Goal: Task Accomplishment & Management: Manage account settings

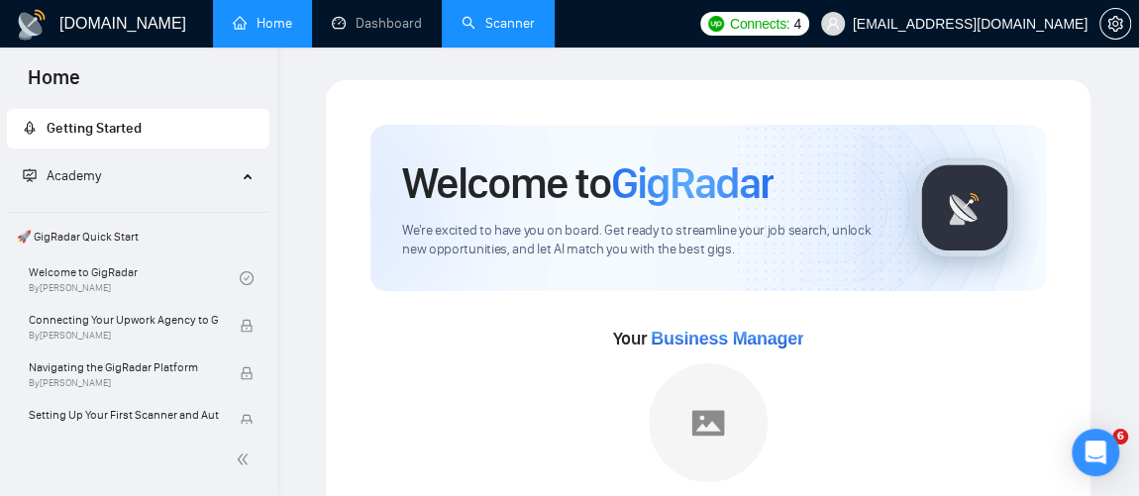
click at [505, 20] on link "Scanner" at bounding box center [497, 23] width 73 height 17
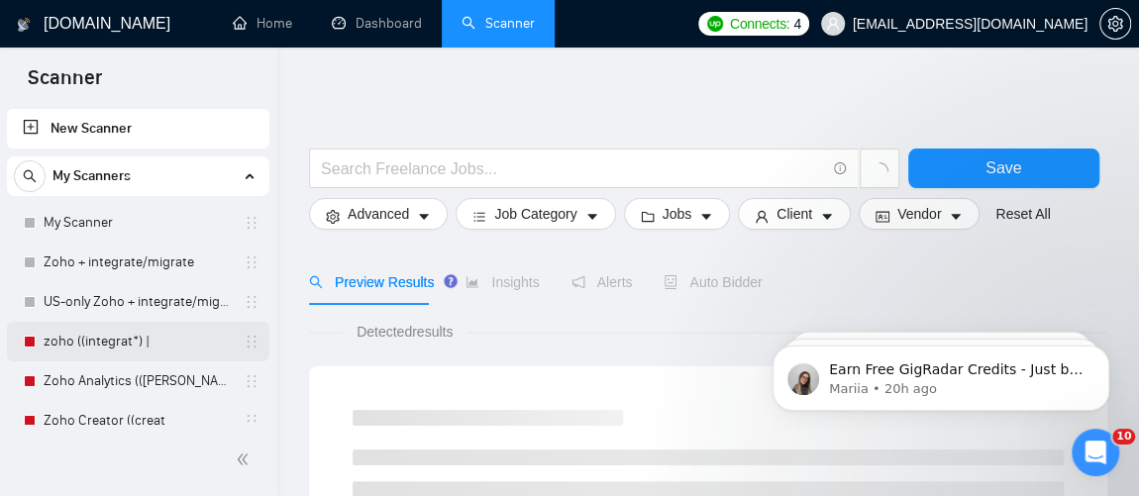
click at [148, 352] on link "zoho ((integrat*) |" at bounding box center [138, 342] width 188 height 40
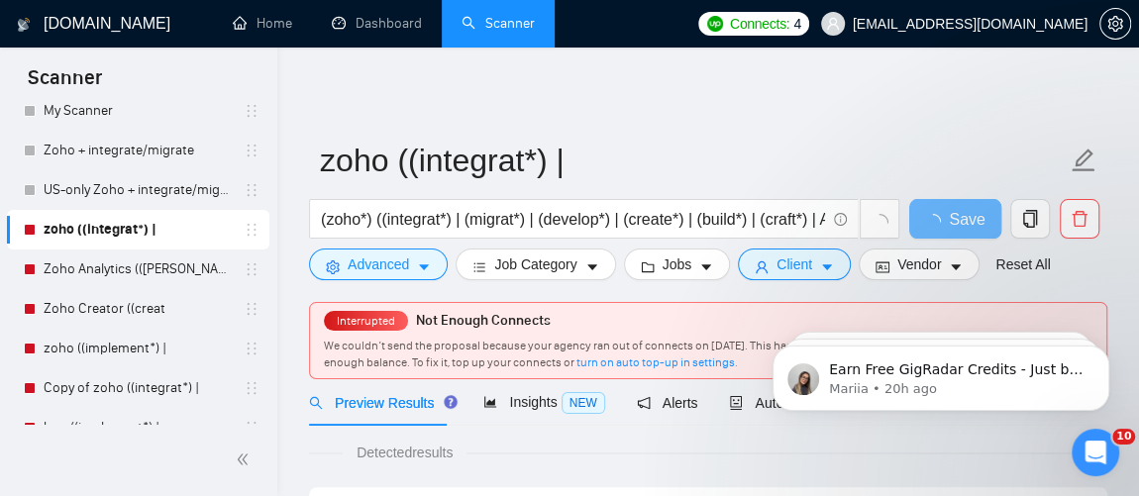
scroll to position [128, 0]
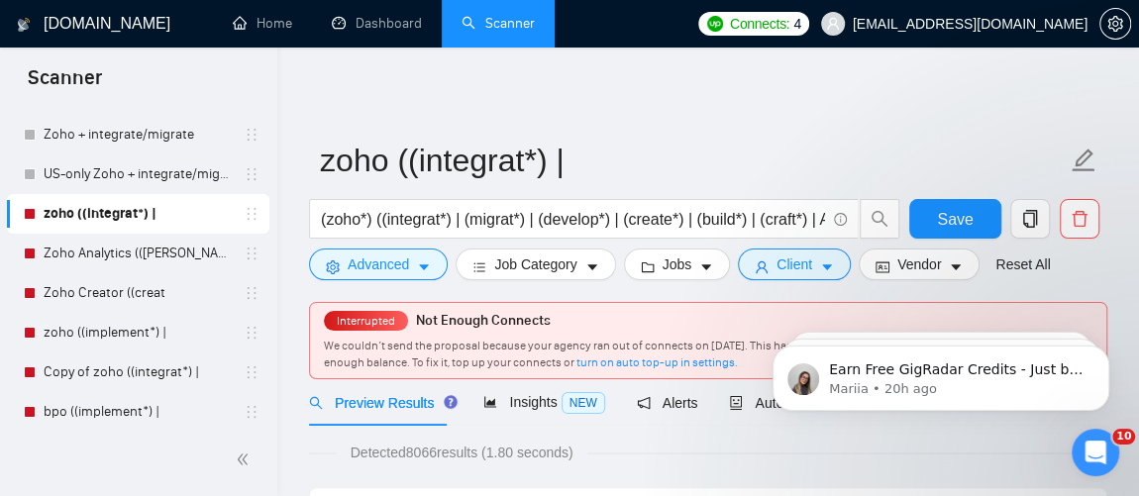
click at [249, 223] on div "zoho ((integrat*) |" at bounding box center [142, 214] width 236 height 40
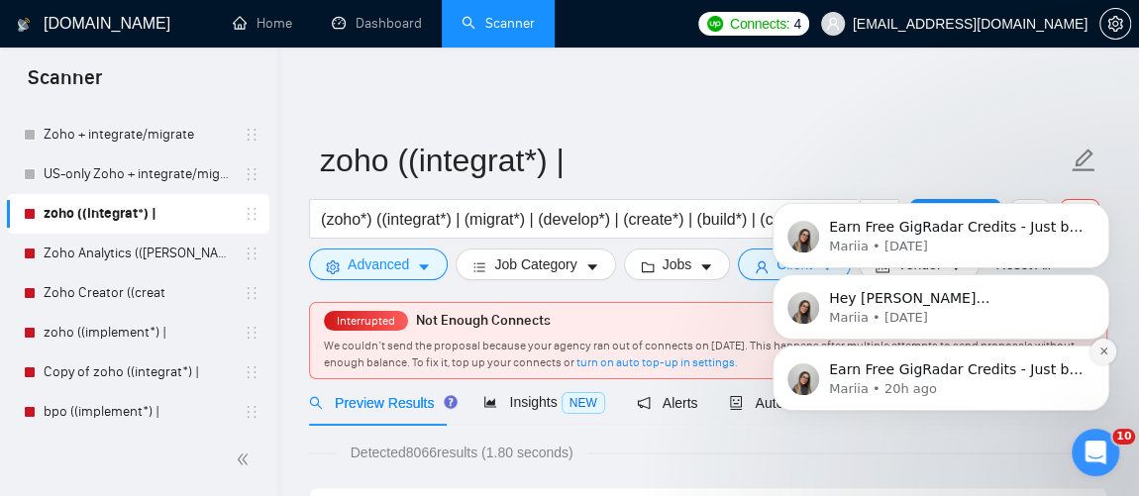
click at [1104, 350] on icon "Dismiss notification" at bounding box center [1103, 351] width 11 height 11
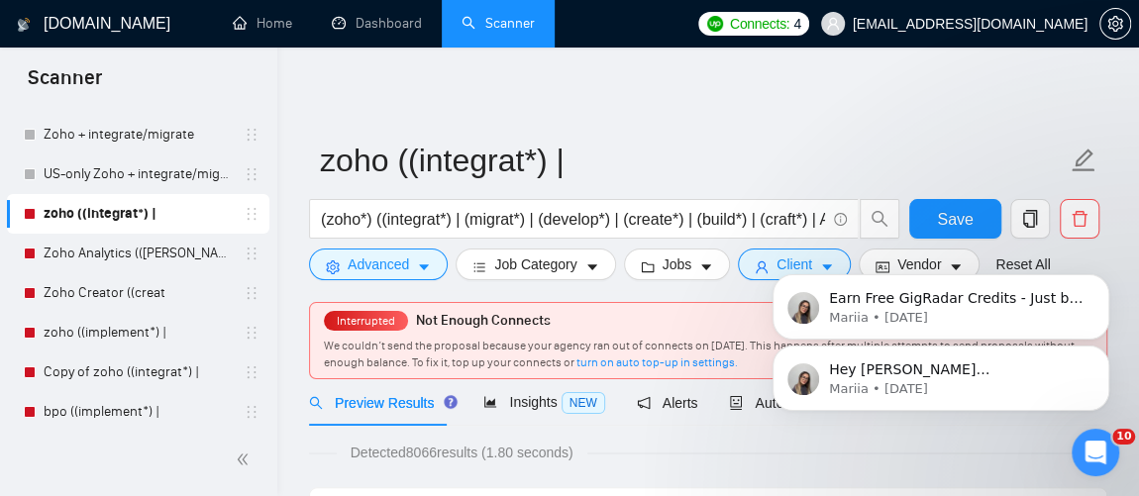
click at [1104, 350] on icon "Dismiss notification" at bounding box center [1103, 352] width 9 height 9
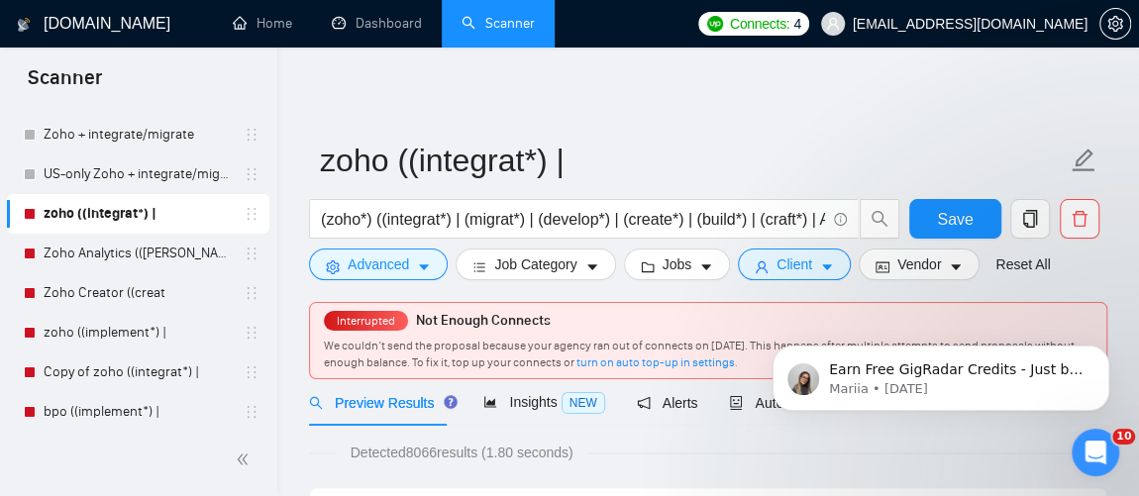
click at [1104, 350] on icon "Dismiss notification" at bounding box center [1103, 352] width 9 height 9
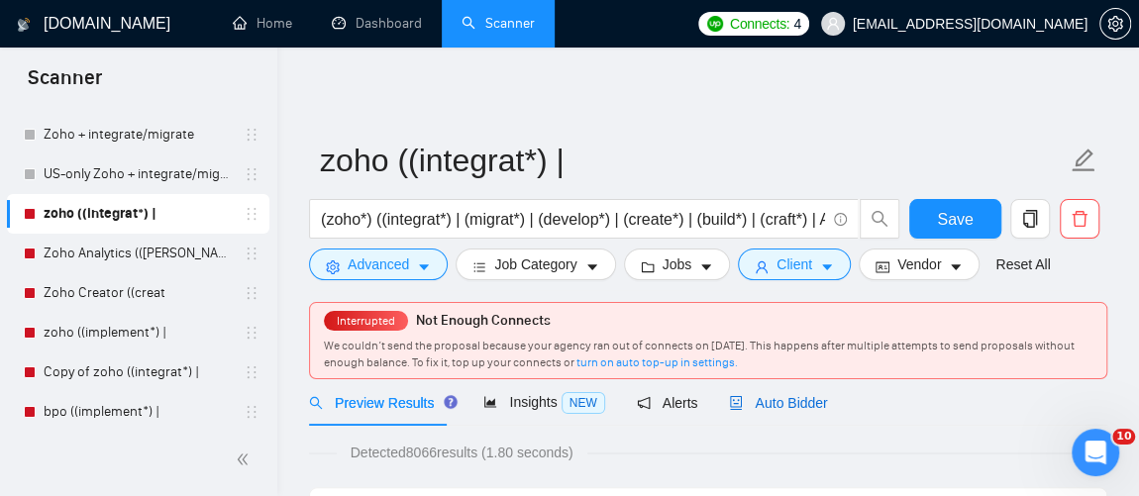
click at [778, 402] on span "Auto Bidder" at bounding box center [778, 403] width 98 height 16
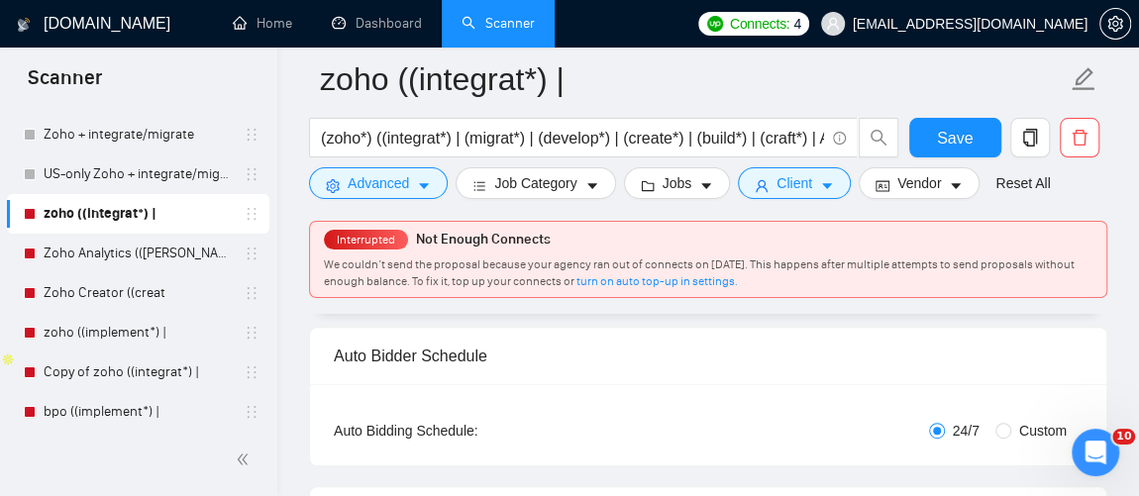
scroll to position [122, 0]
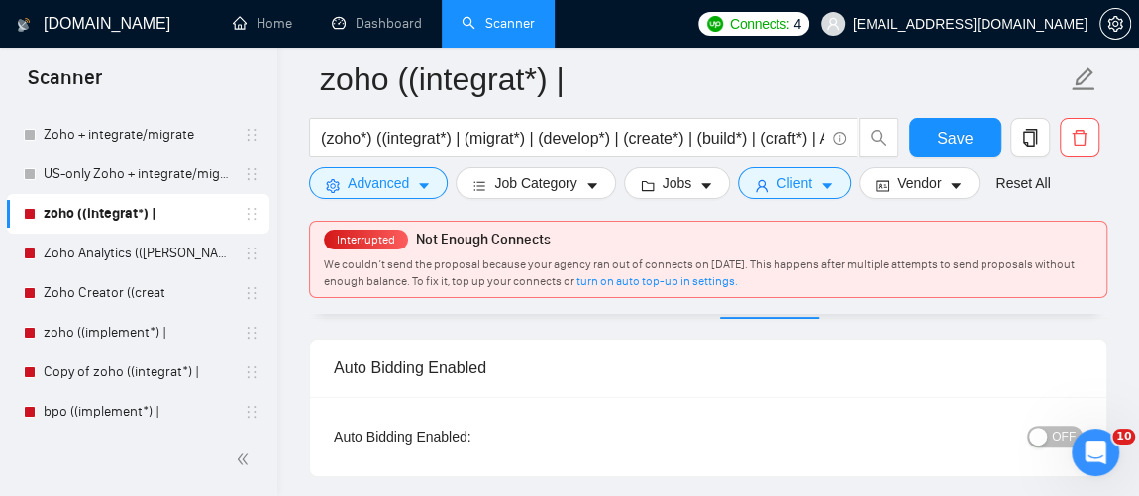
click at [1058, 432] on span "OFF" at bounding box center [1064, 437] width 24 height 22
click at [961, 150] on span "Save" at bounding box center [955, 138] width 36 height 25
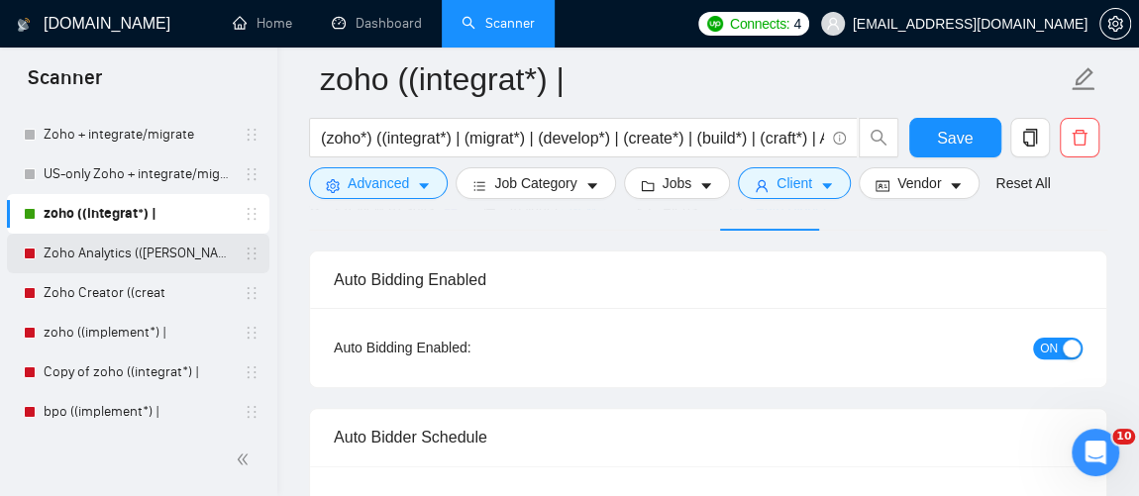
click at [88, 259] on link "Zoho Analytics (([PERSON_NAME]" at bounding box center [138, 254] width 188 height 40
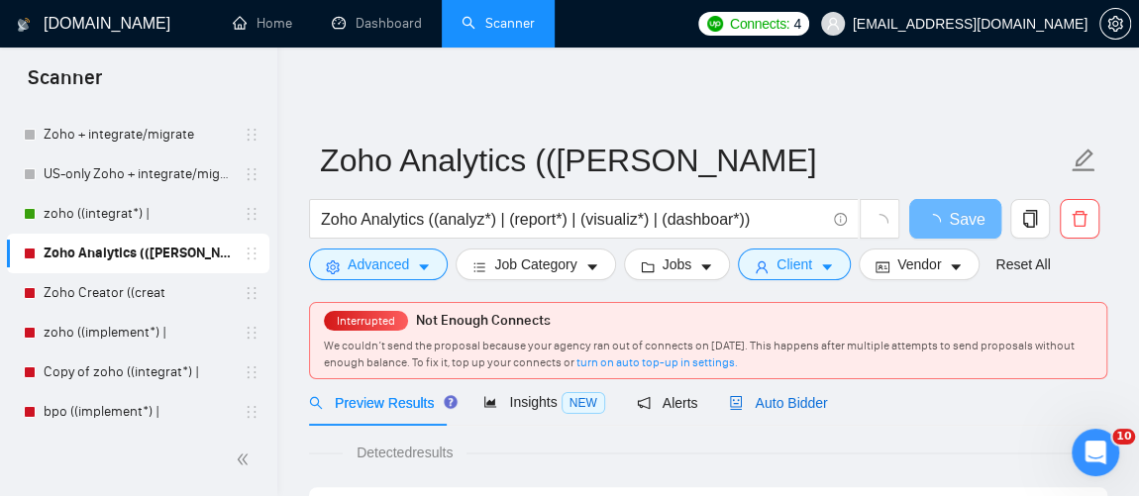
click at [788, 402] on span "Auto Bidder" at bounding box center [778, 403] width 98 height 16
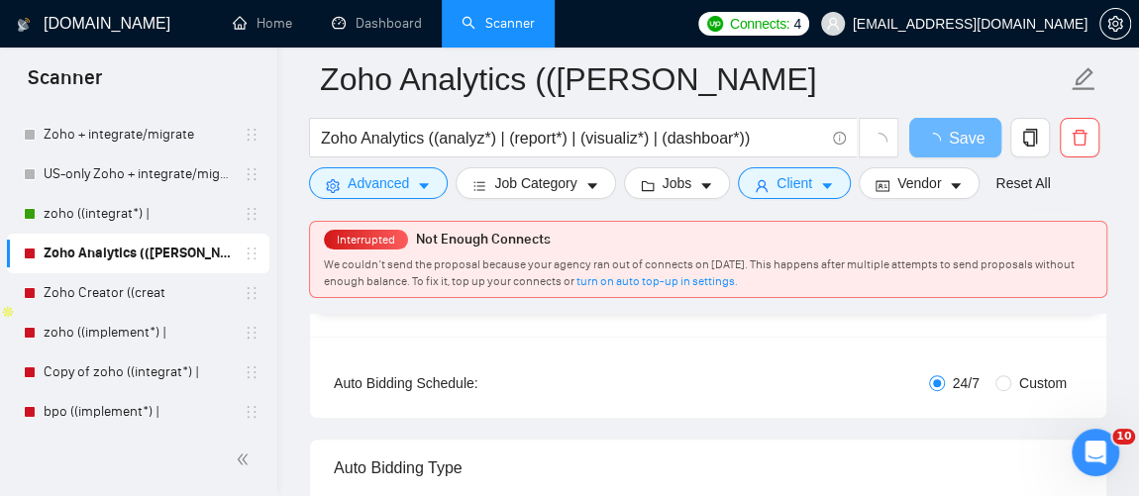
scroll to position [194, 0]
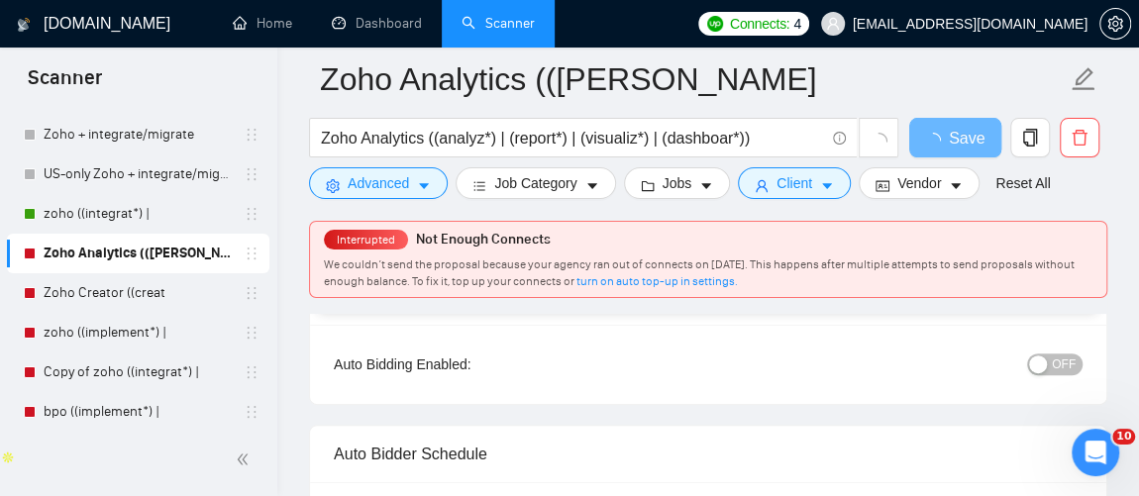
click at [1069, 363] on span "OFF" at bounding box center [1064, 365] width 24 height 22
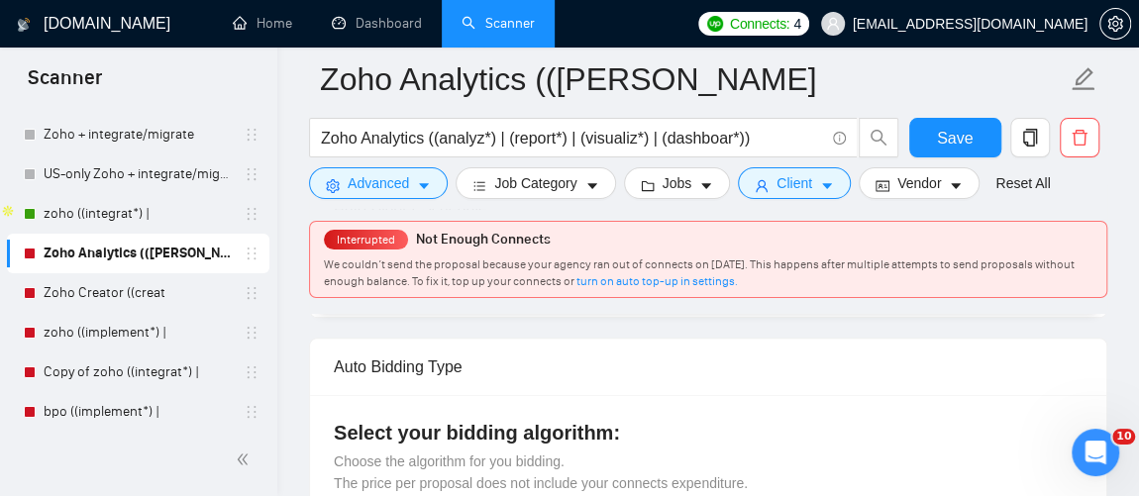
scroll to position [416, 0]
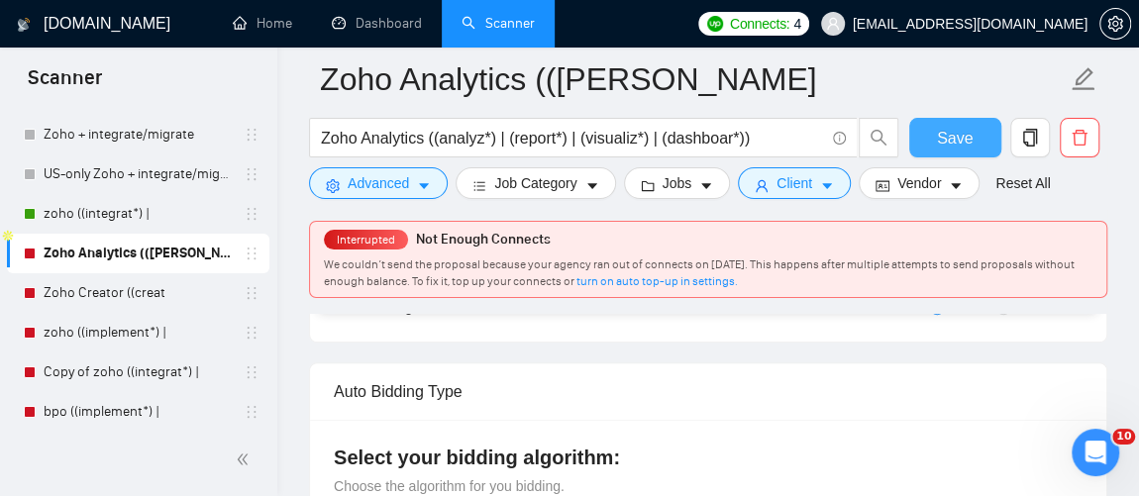
click at [981, 139] on button "Save" at bounding box center [955, 138] width 92 height 40
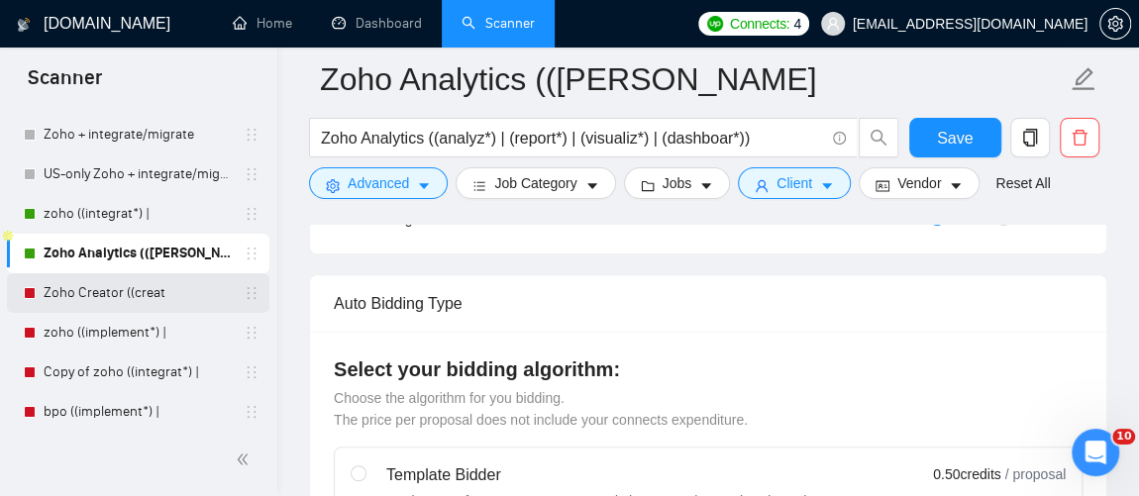
click at [159, 300] on link "Zoho Creator ((creat" at bounding box center [138, 293] width 188 height 40
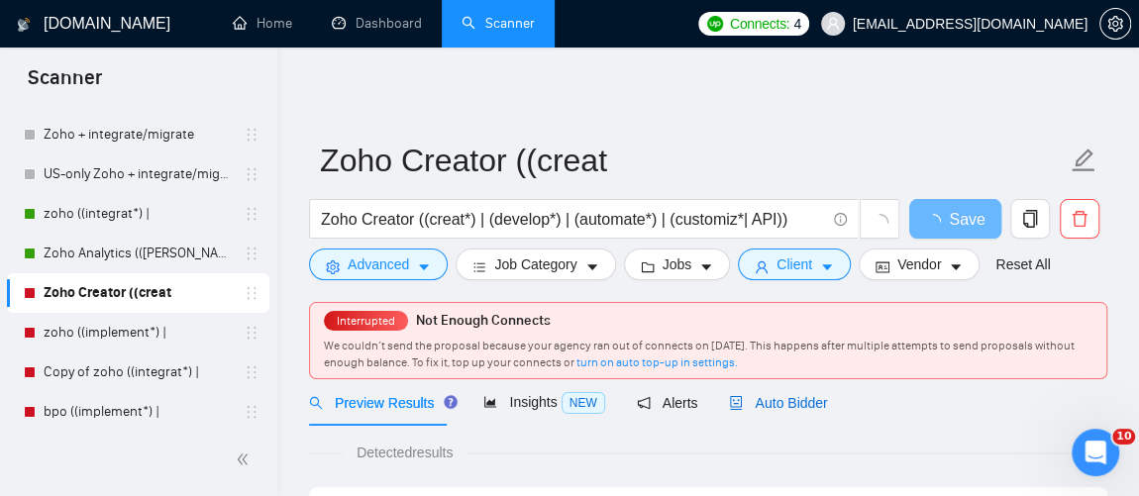
click at [765, 399] on span "Auto Bidder" at bounding box center [778, 403] width 98 height 16
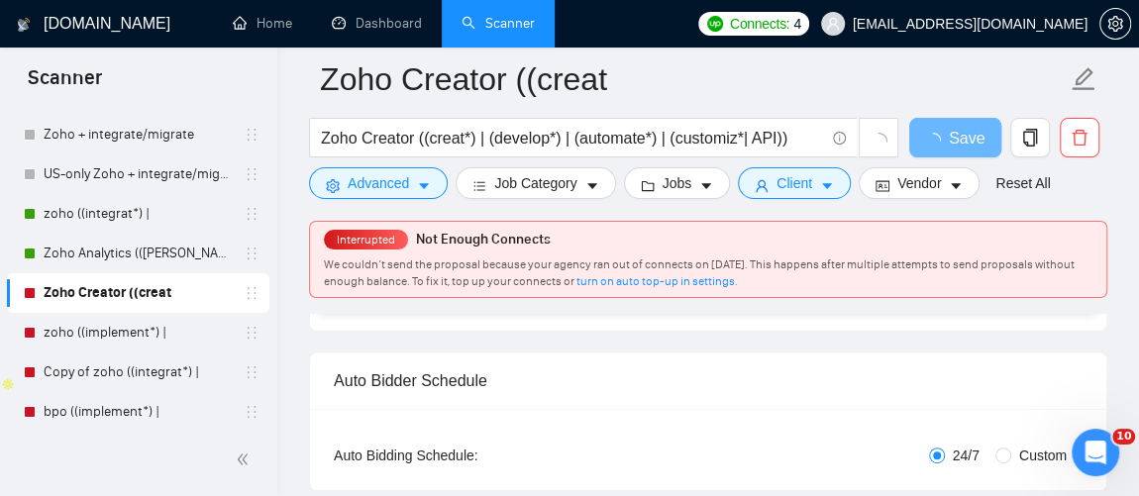
scroll to position [188, 0]
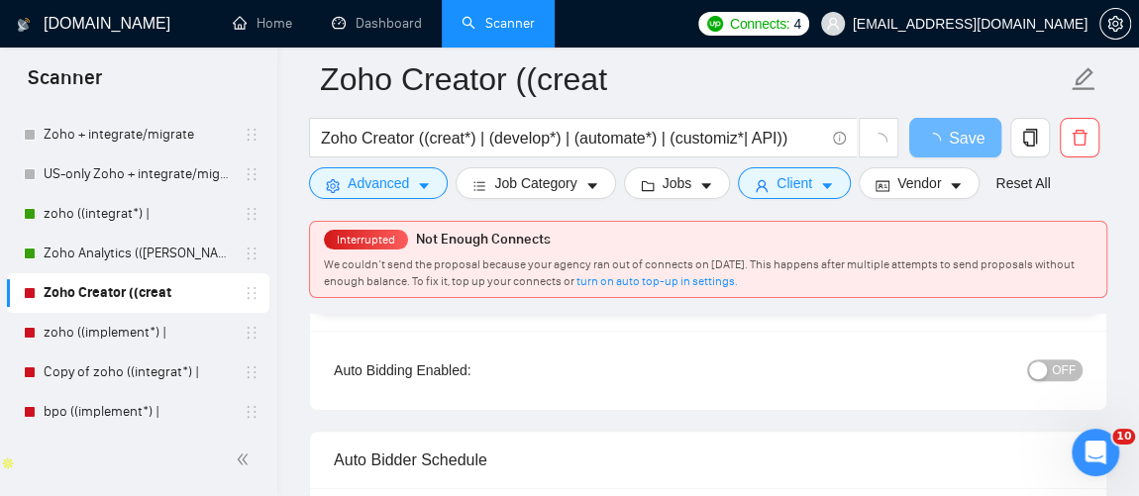
click at [1062, 369] on span "OFF" at bounding box center [1064, 370] width 24 height 22
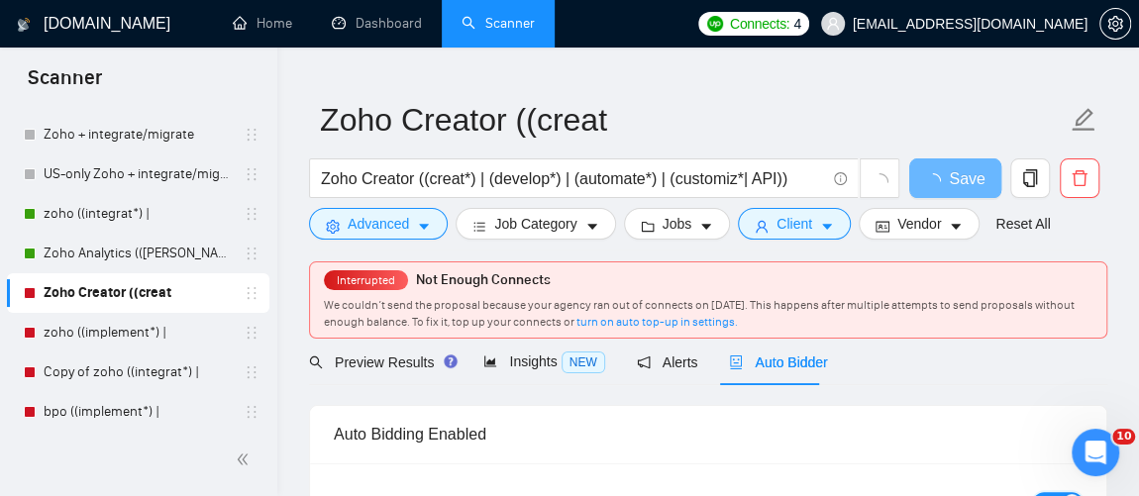
scroll to position [12, 0]
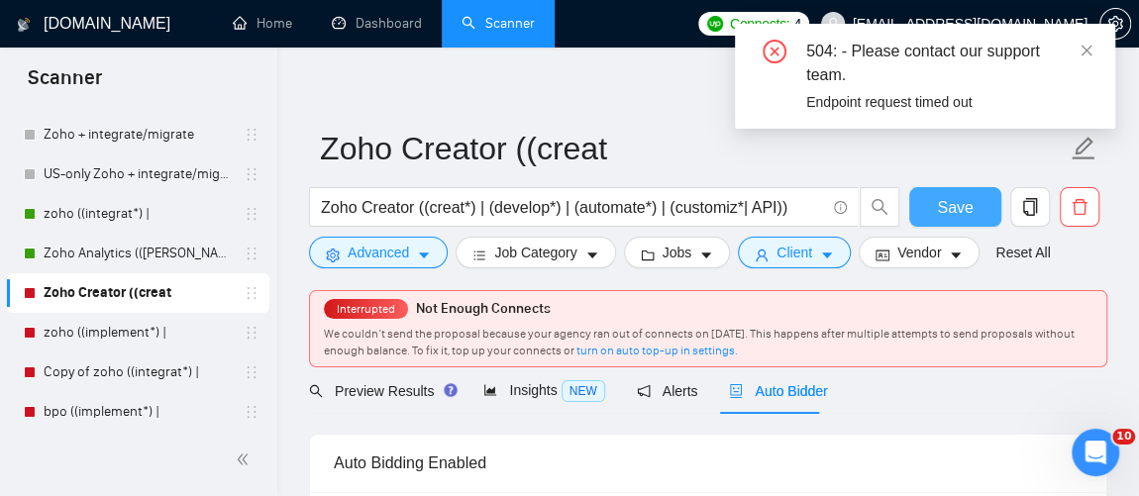
click at [943, 211] on span "Save" at bounding box center [955, 207] width 36 height 25
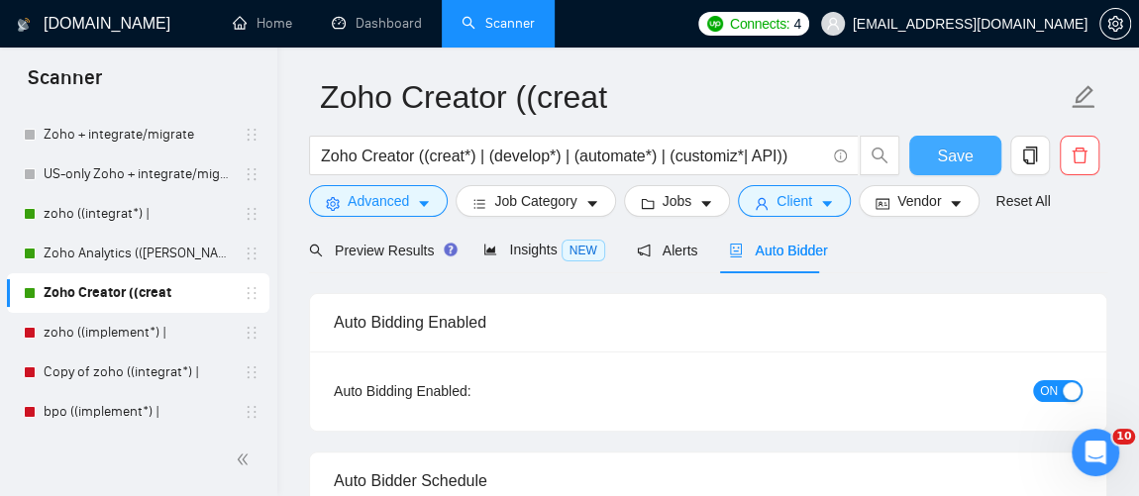
scroll to position [174, 0]
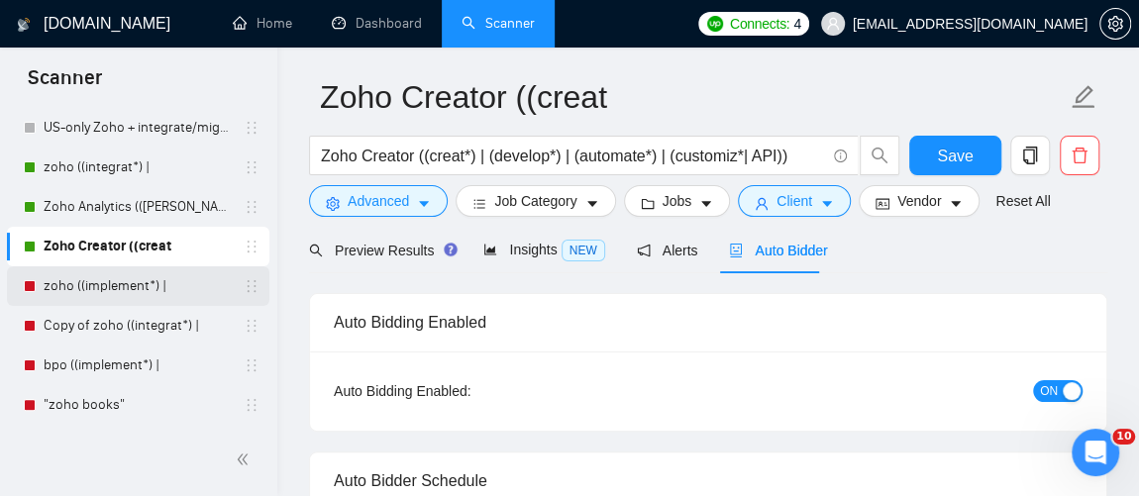
click at [92, 280] on link "zoho ((implement*) |" at bounding box center [138, 286] width 188 height 40
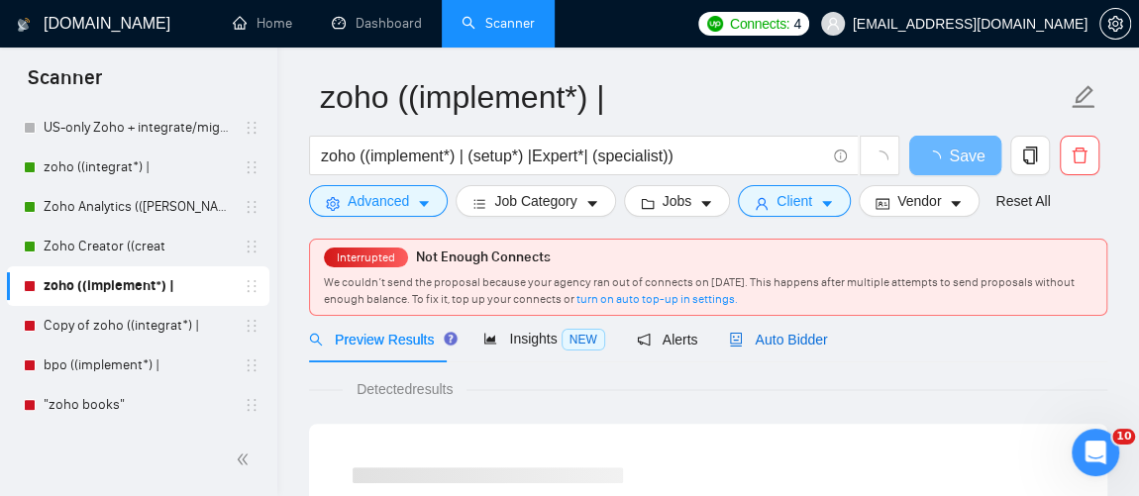
click at [779, 341] on span "Auto Bidder" at bounding box center [778, 340] width 98 height 16
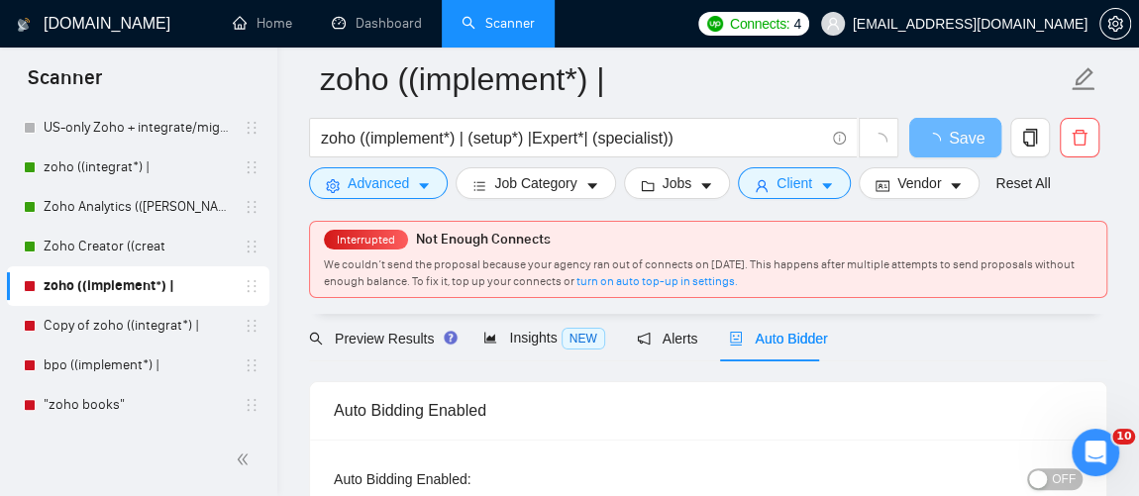
scroll to position [175, 0]
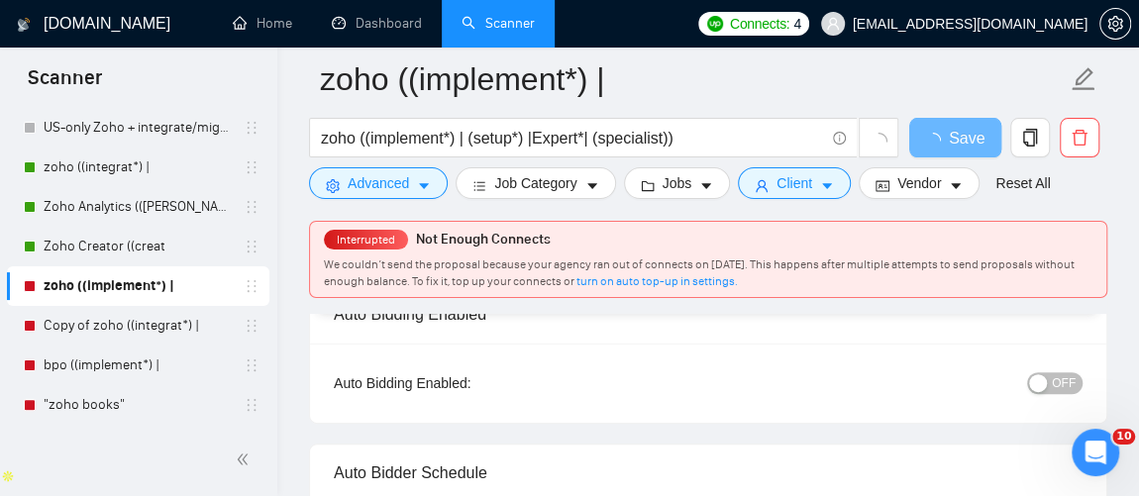
click at [1066, 389] on span "OFF" at bounding box center [1064, 383] width 24 height 22
click at [962, 150] on span "Save" at bounding box center [955, 138] width 36 height 25
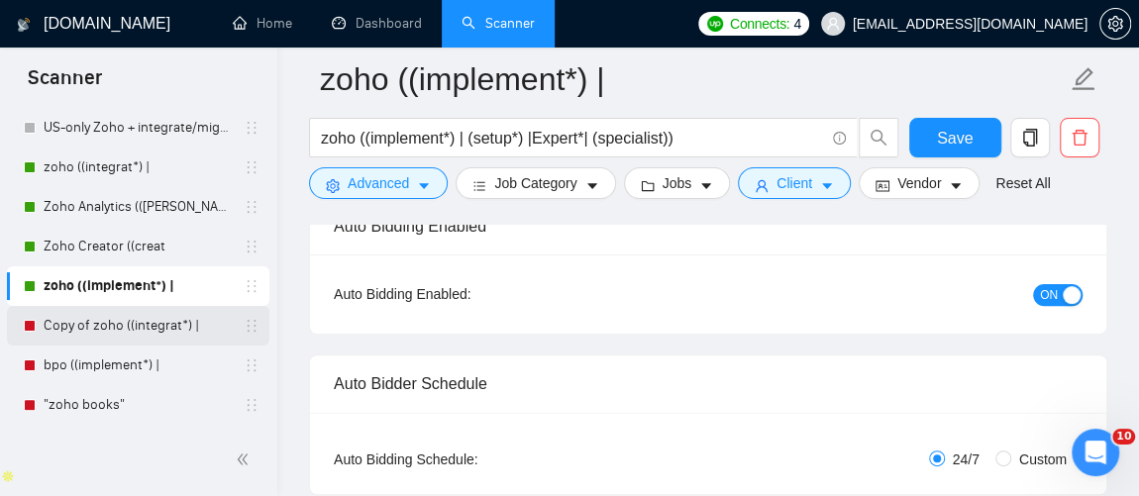
click at [138, 327] on link "Copy of zoho ((integrat*) |" at bounding box center [138, 326] width 188 height 40
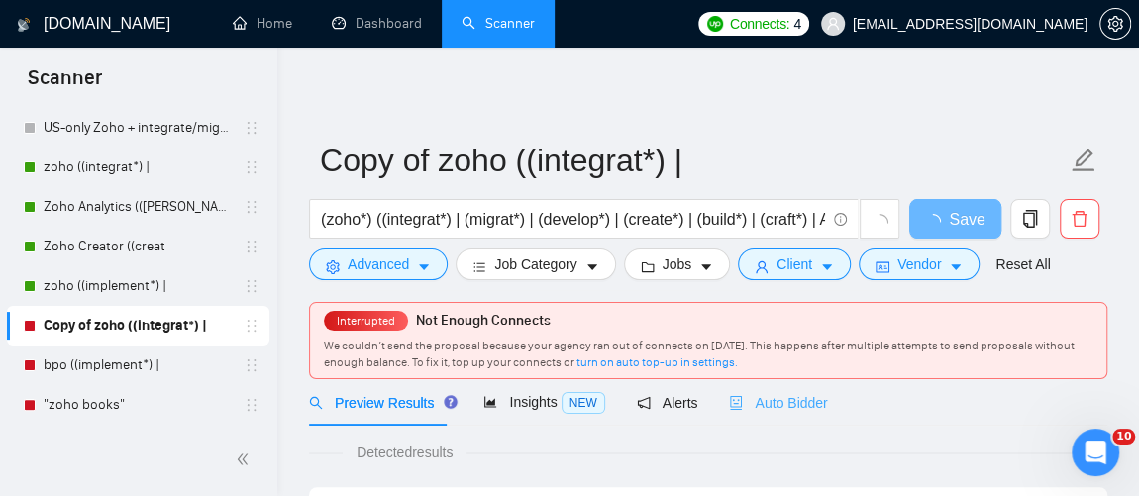
click at [798, 389] on div "Auto Bidder" at bounding box center [778, 402] width 98 height 47
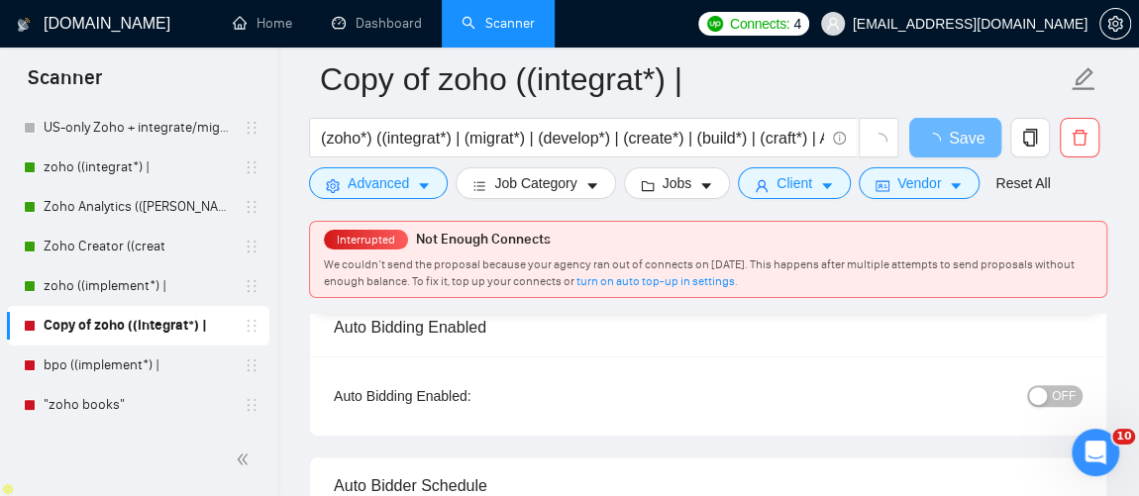
scroll to position [162, 0]
click at [1069, 385] on span "OFF" at bounding box center [1064, 396] width 24 height 22
click at [970, 132] on span "Save" at bounding box center [955, 138] width 36 height 25
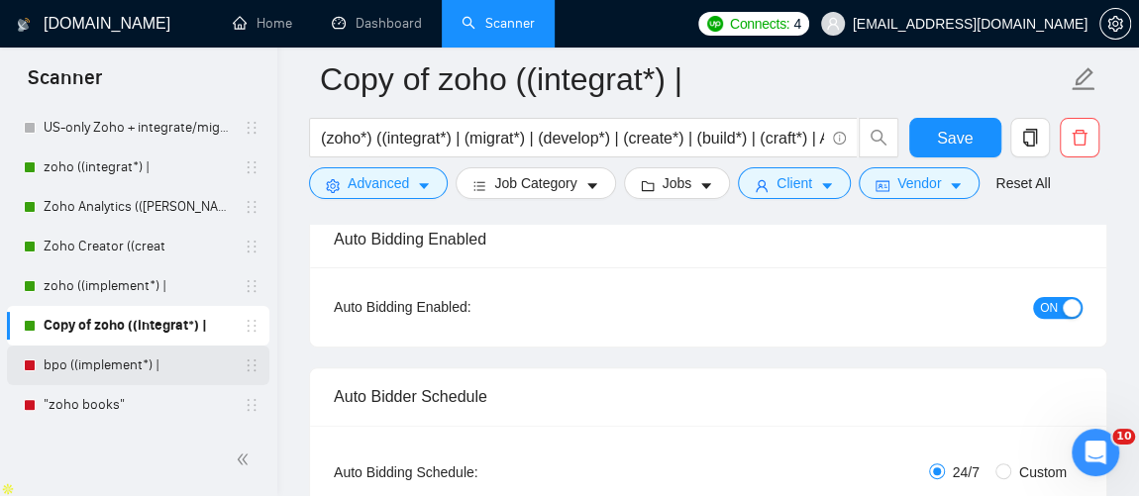
click at [119, 368] on link "bpo ((implement*) |" at bounding box center [138, 366] width 188 height 40
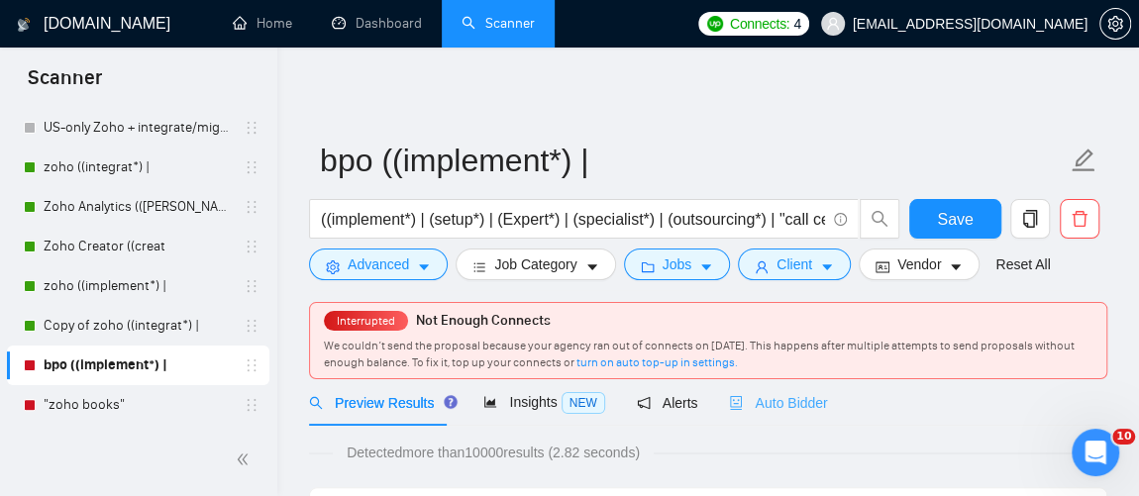
click at [770, 413] on div "Auto Bidder" at bounding box center [778, 402] width 98 height 47
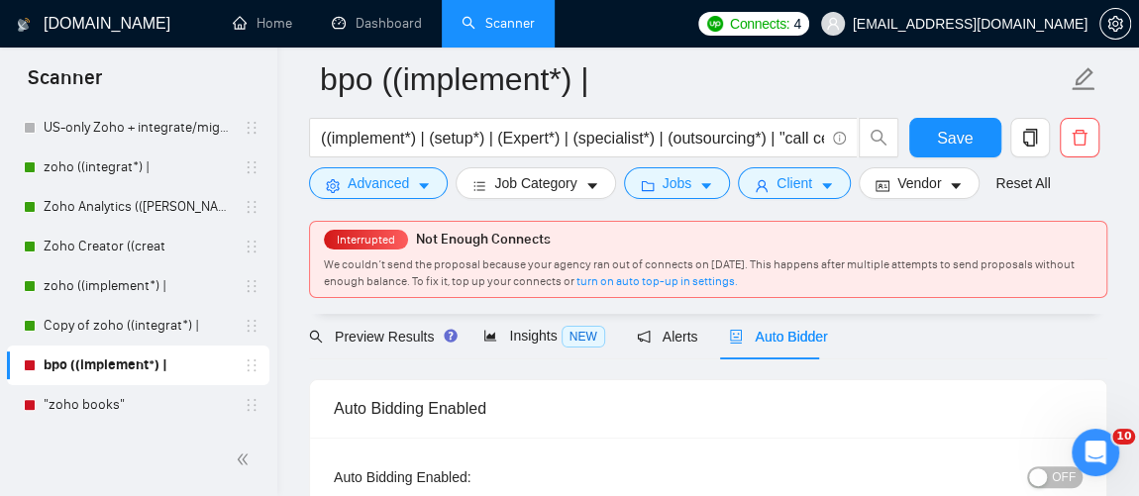
scroll to position [138, 0]
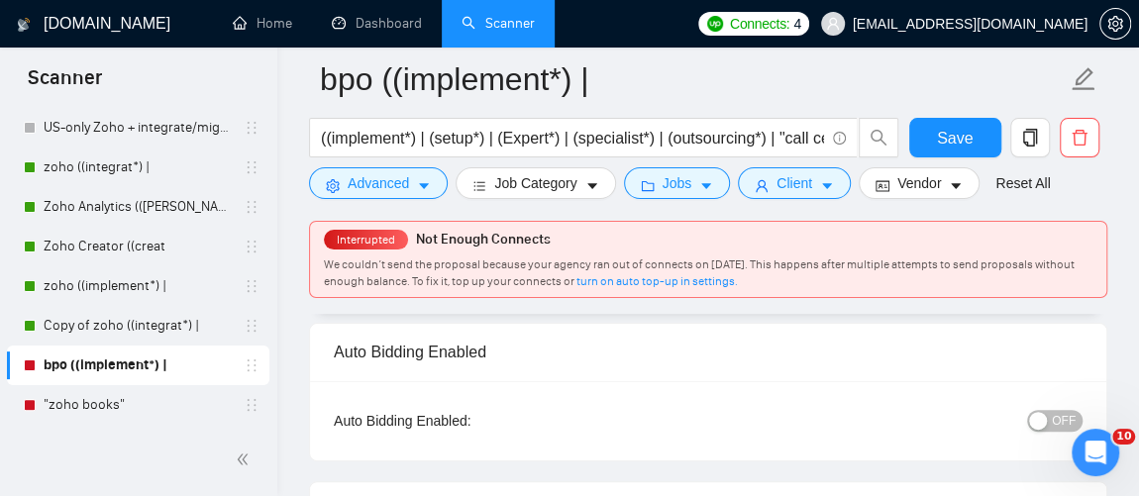
click at [1068, 416] on span "OFF" at bounding box center [1064, 421] width 24 height 22
click at [949, 126] on span "Save" at bounding box center [955, 138] width 36 height 25
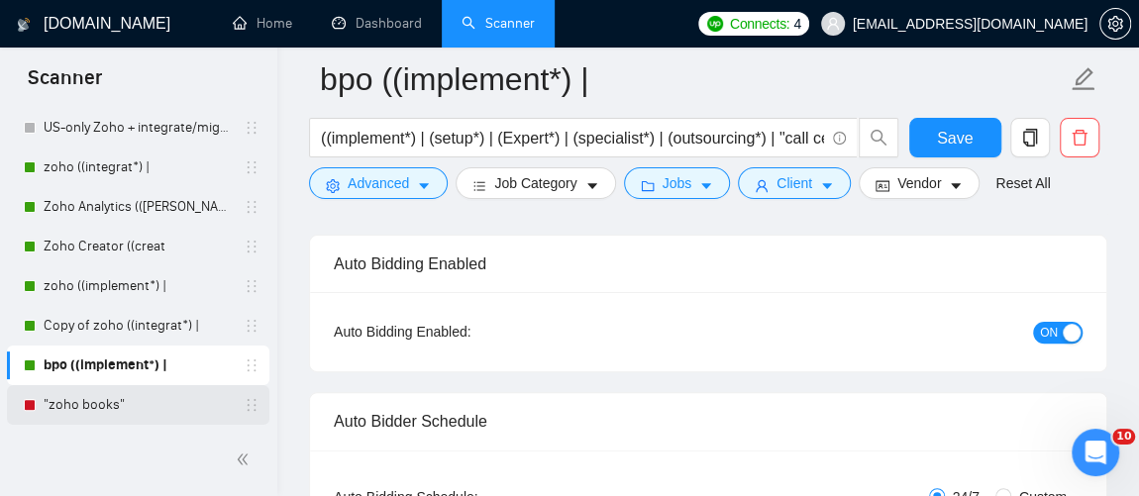
click at [104, 410] on link ""zoho books"" at bounding box center [138, 405] width 188 height 40
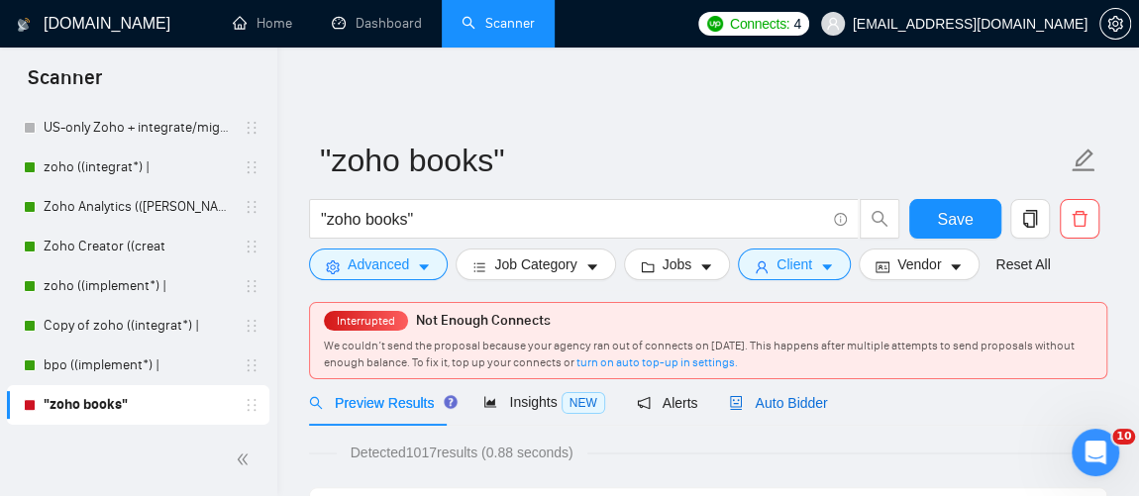
click at [799, 409] on span "Auto Bidder" at bounding box center [778, 403] width 98 height 16
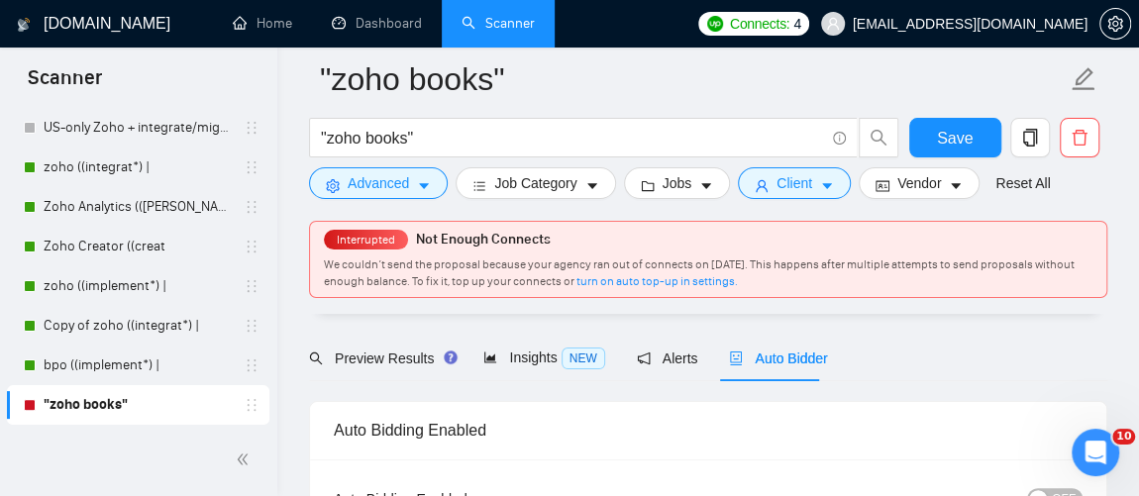
scroll to position [117, 0]
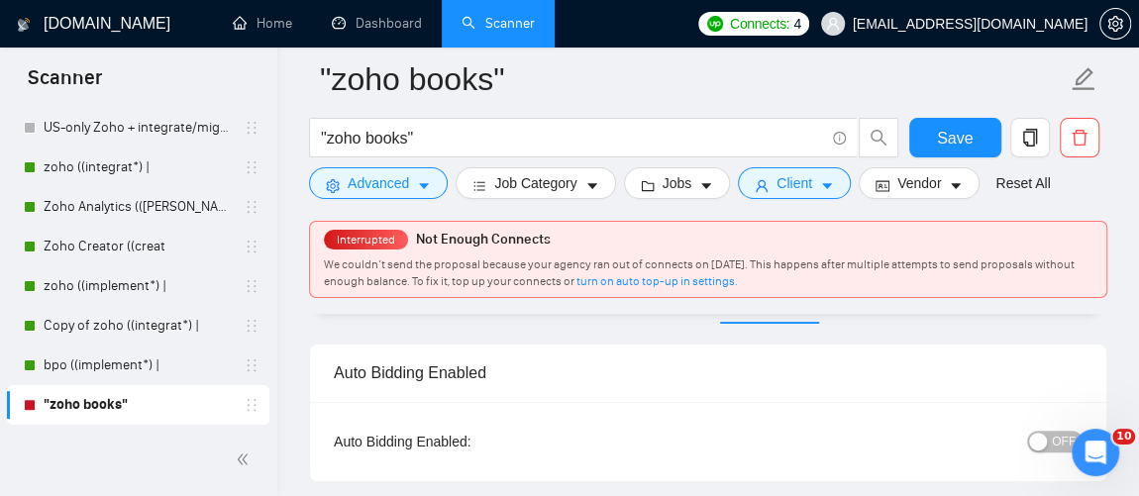
click at [1050, 431] on button "OFF" at bounding box center [1054, 442] width 55 height 22
click at [969, 136] on span "Save" at bounding box center [955, 138] width 36 height 25
